Goal: Task Accomplishment & Management: Complete application form

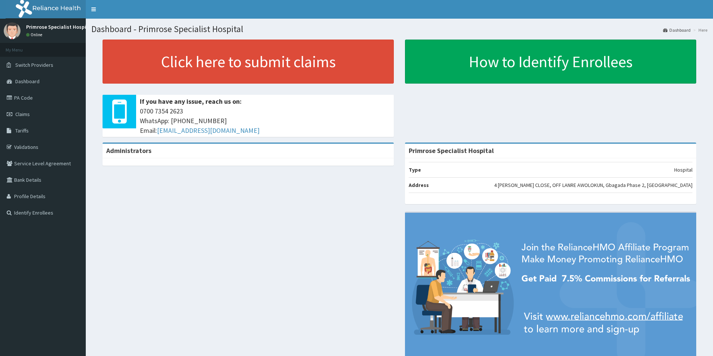
click at [28, 97] on link "PA Code" at bounding box center [43, 97] width 86 height 16
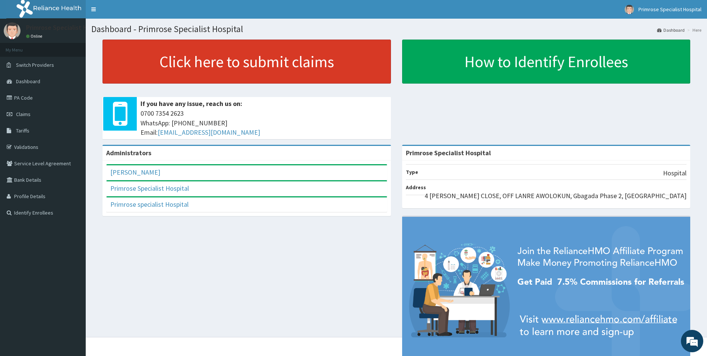
click at [233, 62] on link "Click here to submit claims" at bounding box center [247, 62] width 289 height 44
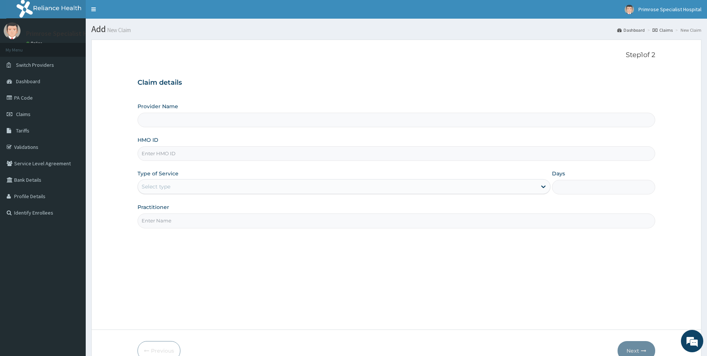
click at [262, 158] on input "HMO ID" at bounding box center [397, 153] width 518 height 15
type input "Primrose Specialist Hospital"
type input "SSN/10465/C"
click at [198, 186] on div "Select type" at bounding box center [337, 186] width 399 height 12
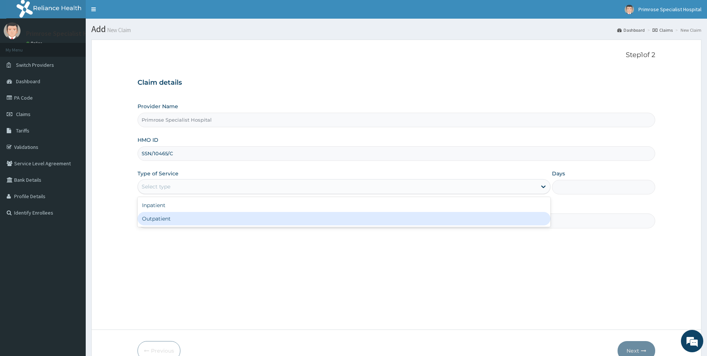
click at [164, 223] on div "Outpatient" at bounding box center [344, 218] width 413 height 13
type input "1"
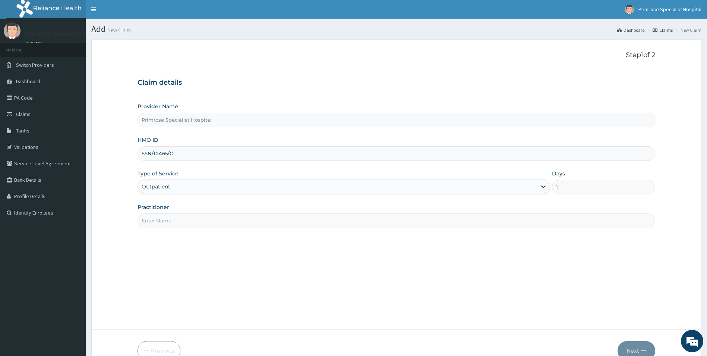
drag, startPoint x: 186, startPoint y: 214, endPoint x: 186, endPoint y: 219, distance: 5.2
click at [186, 214] on input "Practitioner" at bounding box center [397, 220] width 518 height 15
type input "d"
click at [629, 343] on button "Next" at bounding box center [637, 350] width 38 height 19
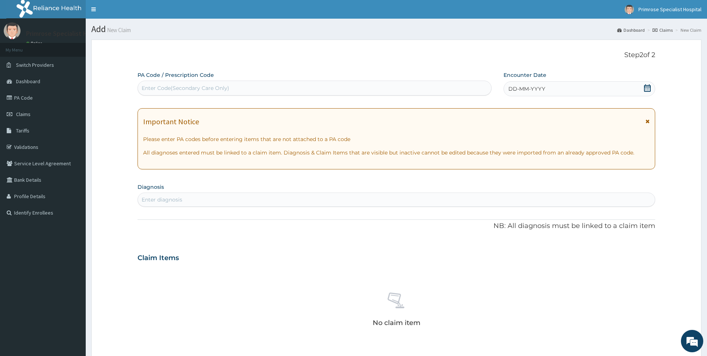
click at [649, 88] on icon at bounding box center [647, 87] width 7 height 7
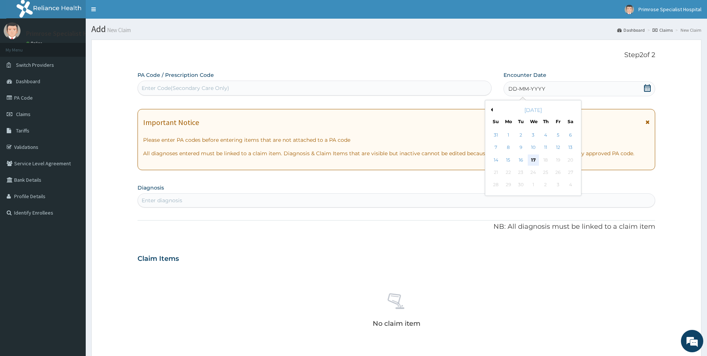
click at [535, 156] on div "17" at bounding box center [533, 159] width 11 height 11
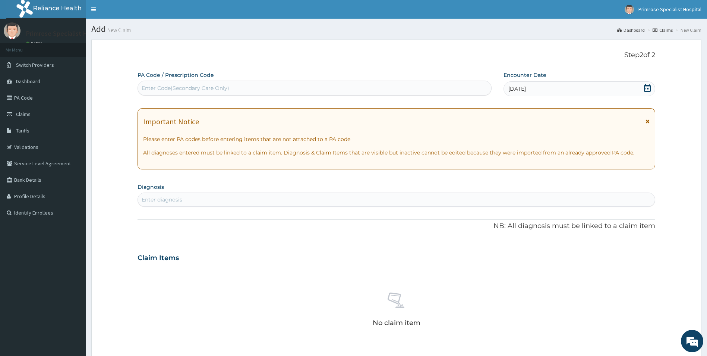
click at [245, 195] on div "Enter diagnosis" at bounding box center [397, 200] width 518 height 12
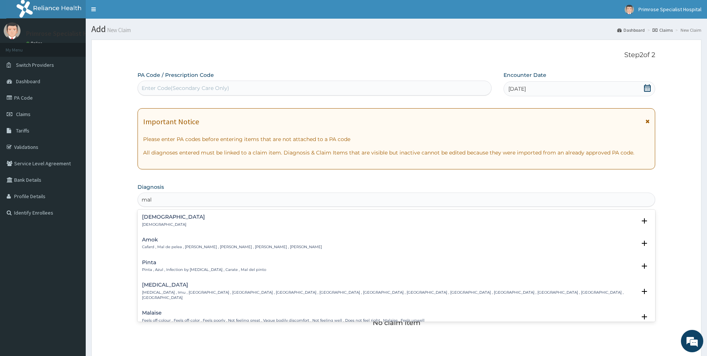
type input "mala"
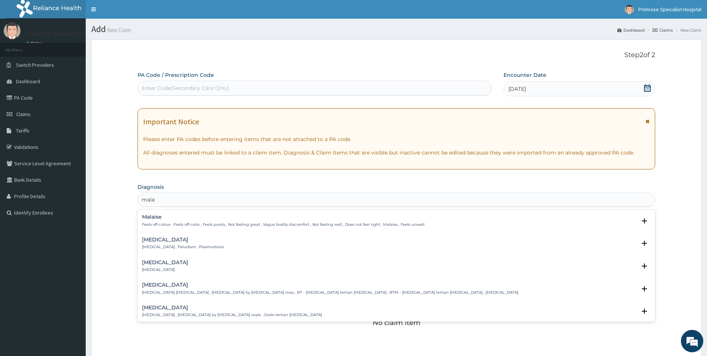
click at [166, 220] on h4 "Malaise" at bounding box center [283, 217] width 283 height 6
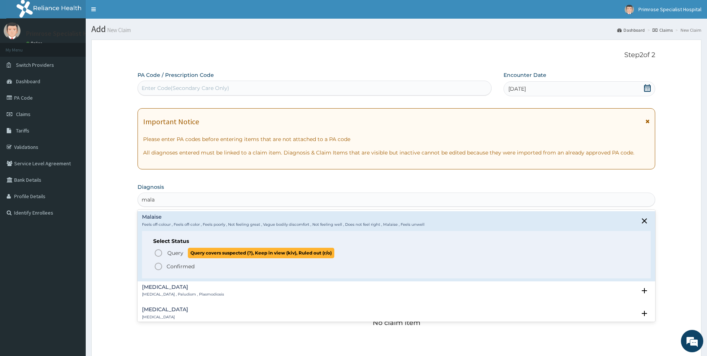
click at [177, 252] on span "Query" at bounding box center [175, 252] width 16 height 7
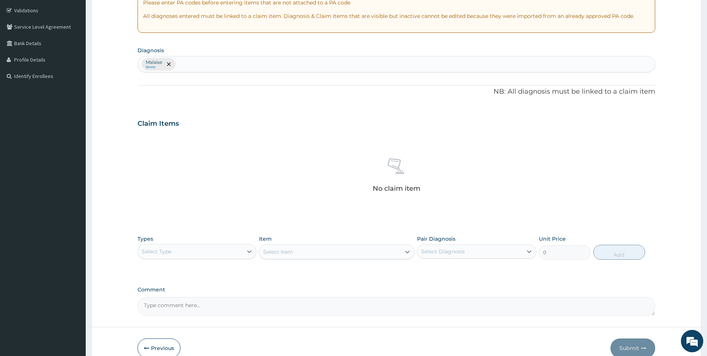
scroll to position [174, 0]
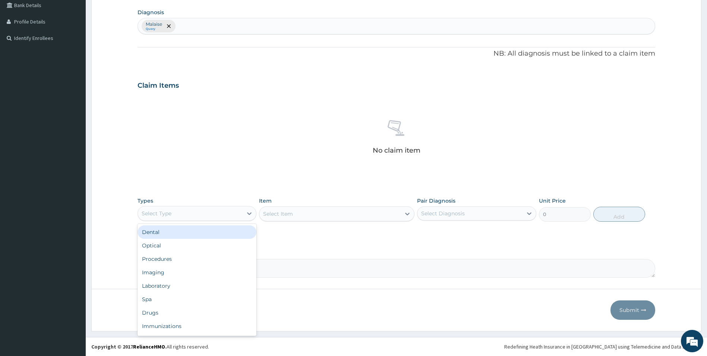
drag, startPoint x: 207, startPoint y: 216, endPoint x: 197, endPoint y: 232, distance: 18.9
click at [207, 216] on div "Select Type" at bounding box center [190, 213] width 105 height 12
click at [151, 311] on div "Drugs" at bounding box center [197, 312] width 119 height 13
click at [438, 210] on div "Select Diagnosis" at bounding box center [443, 213] width 44 height 7
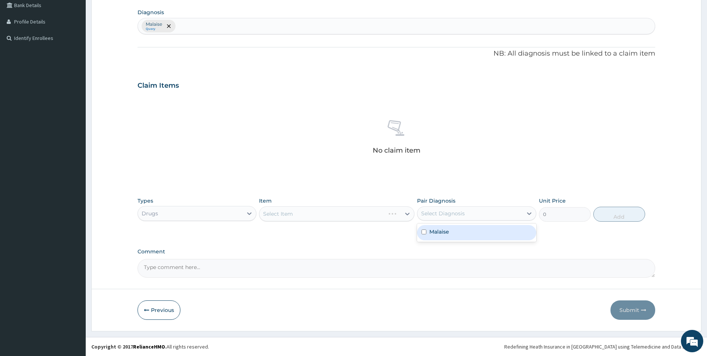
drag, startPoint x: 444, startPoint y: 232, endPoint x: 400, endPoint y: 233, distance: 43.7
click at [442, 232] on label "Malaise" at bounding box center [440, 231] width 20 height 7
checkbox input "true"
drag, startPoint x: 383, startPoint y: 234, endPoint x: 387, endPoint y: 226, distance: 9.2
click at [383, 233] on div "Types Drugs Item Select Item Pair Diagnosis option Malaise, selected. option Ma…" at bounding box center [397, 214] width 518 height 43
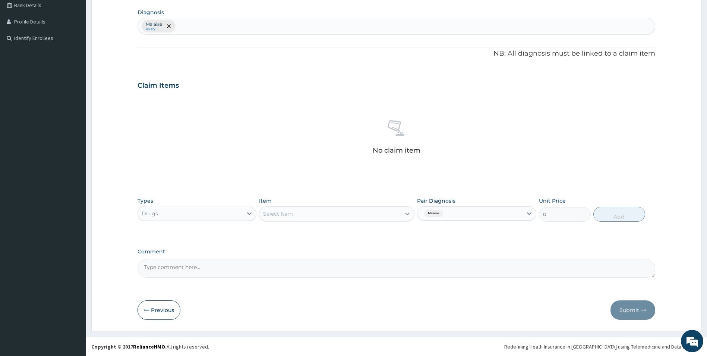
click at [407, 213] on icon at bounding box center [407, 213] width 7 height 7
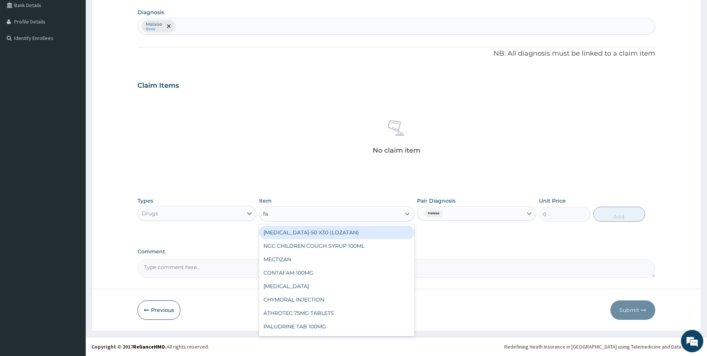
type input "fas"
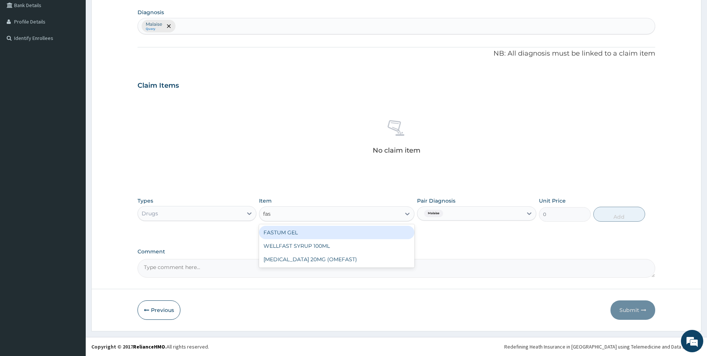
click at [305, 232] on div "FASTUM GEL" at bounding box center [336, 232] width 155 height 13
type input "3192.75"
